Goal: Navigation & Orientation: Understand site structure

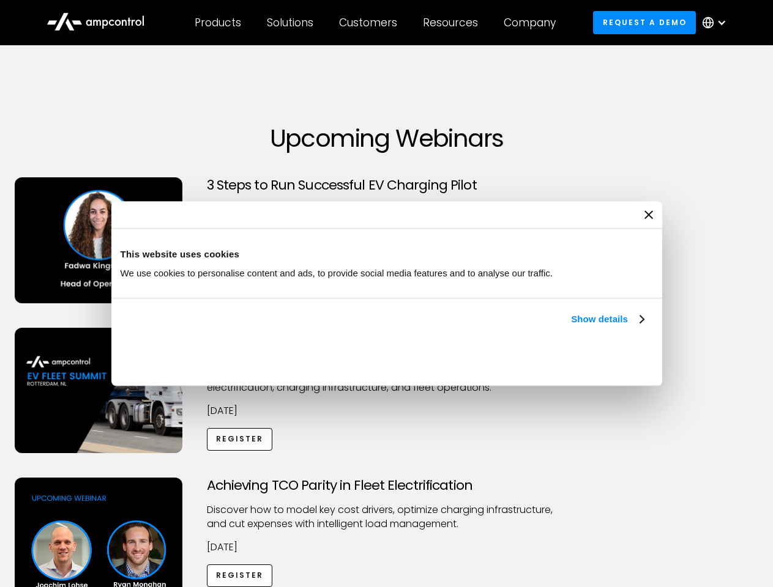
click at [571, 327] on link "Show details" at bounding box center [607, 319] width 72 height 15
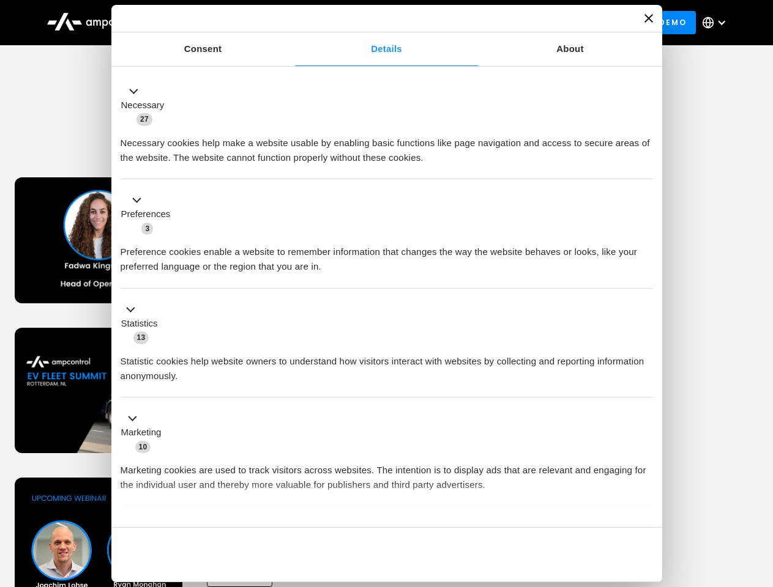
click at [645, 398] on li "Statistics 13 Statistic cookies help website owners to understand how visitors …" at bounding box center [387, 344] width 532 height 110
click at [759, 493] on div "Achieving TCO Parity in Fleet Electrification Discover how to model key cost dr…" at bounding box center [386, 574] width 768 height 192
click at [376, 23] on div "Customers" at bounding box center [368, 22] width 58 height 13
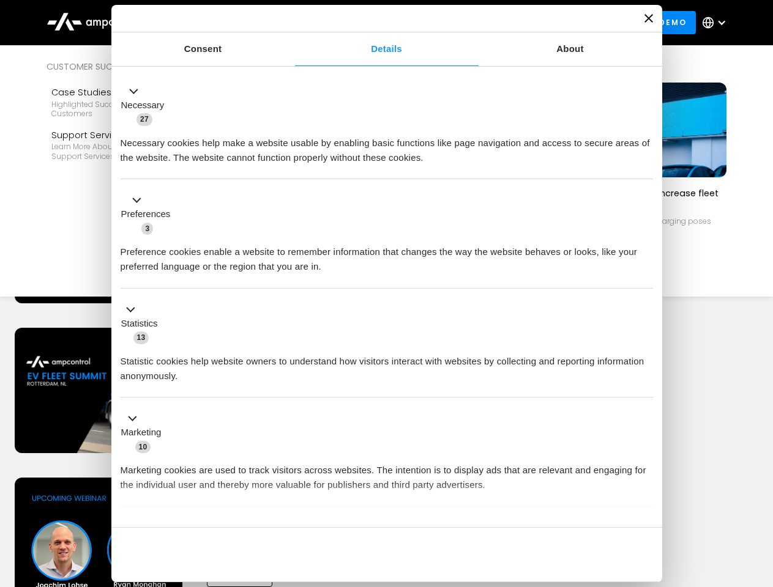
click at [217, 23] on div "Products" at bounding box center [218, 22] width 46 height 13
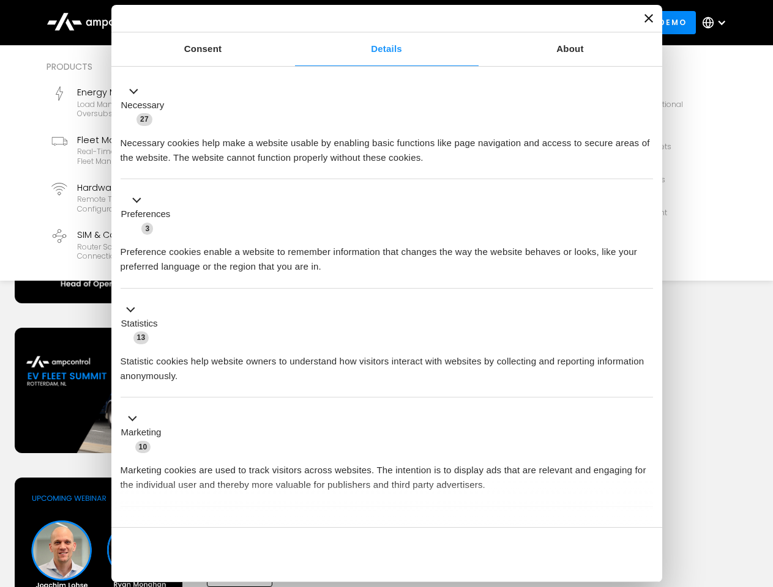
click at [291, 23] on div "Solutions" at bounding box center [290, 22] width 46 height 13
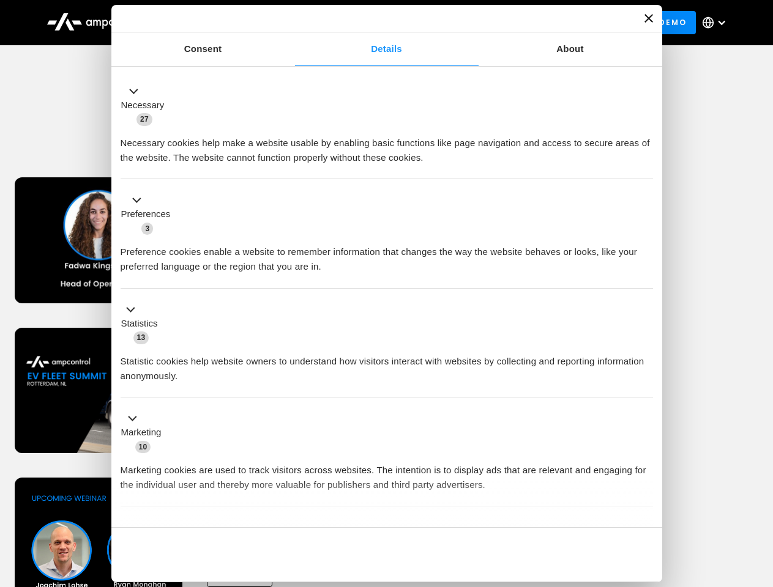
click at [370, 23] on div "Customers" at bounding box center [368, 22] width 58 height 13
click at [453, 23] on div "Resources" at bounding box center [450, 22] width 55 height 13
click at [533, 23] on div "Company" at bounding box center [529, 22] width 52 height 13
click at [717, 23] on div at bounding box center [721, 23] width 10 height 10
